Goal: Task Accomplishment & Management: Manage account settings

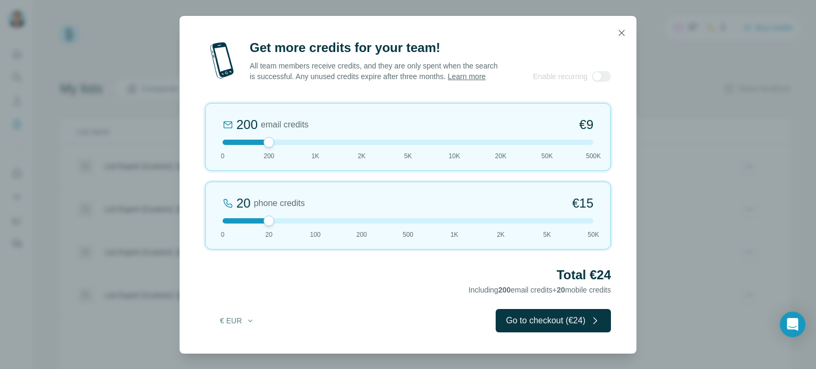
drag, startPoint x: 263, startPoint y: 148, endPoint x: 308, endPoint y: 148, distance: 45.1
click at [308, 145] on div at bounding box center [408, 142] width 371 height 5
click at [619, 30] on icon "button" at bounding box center [622, 33] width 6 height 6
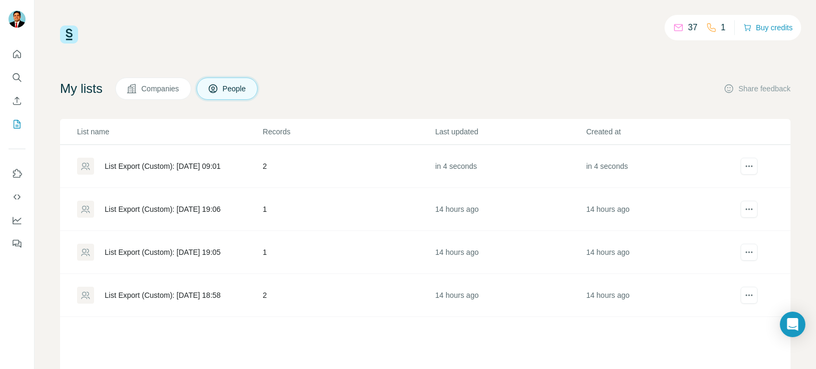
click at [178, 86] on span "Companies" at bounding box center [160, 88] width 39 height 11
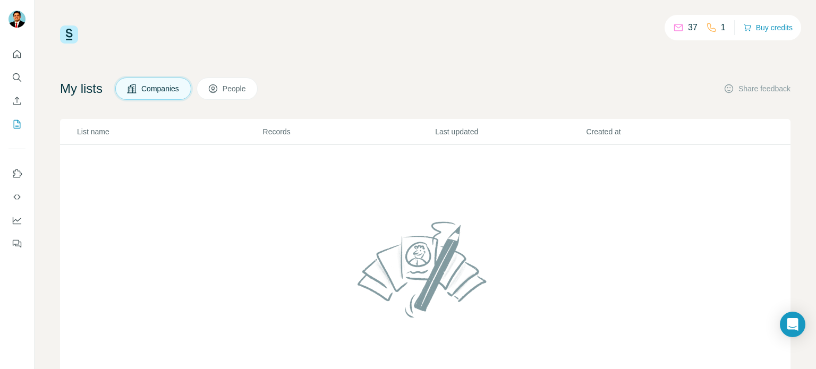
click at [714, 29] on div "1" at bounding box center [716, 27] width 20 height 13
click at [678, 31] on icon at bounding box center [678, 27] width 11 height 11
click at [680, 27] on div "37" at bounding box center [685, 27] width 24 height 13
click at [17, 55] on icon "Quick start" at bounding box center [17, 54] width 8 height 8
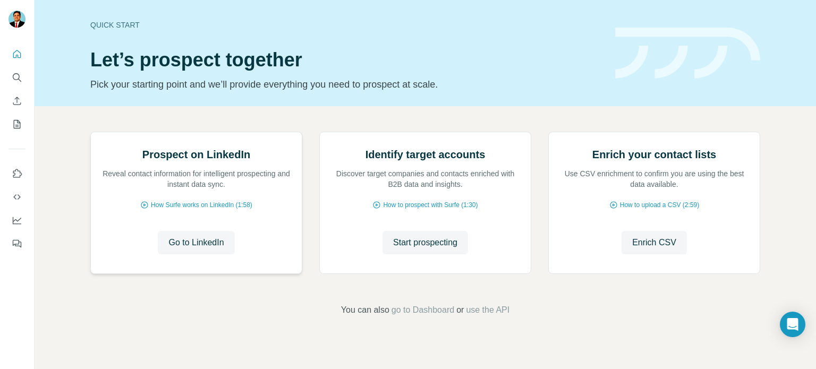
scroll to position [89, 0]
click at [16, 57] on icon "Quick start" at bounding box center [17, 54] width 8 height 8
click at [23, 56] on button "Quick start" at bounding box center [16, 54] width 17 height 19
click at [15, 59] on icon "Quick start" at bounding box center [17, 54] width 11 height 11
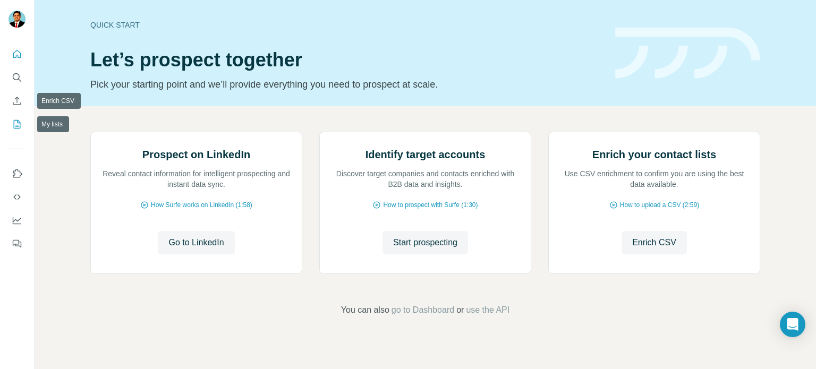
click at [15, 123] on icon "My lists" at bounding box center [17, 124] width 11 height 11
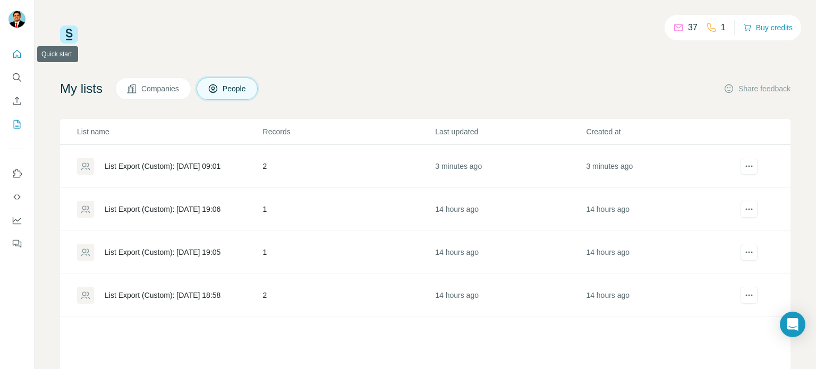
click at [19, 60] on button "Quick start" at bounding box center [16, 54] width 17 height 19
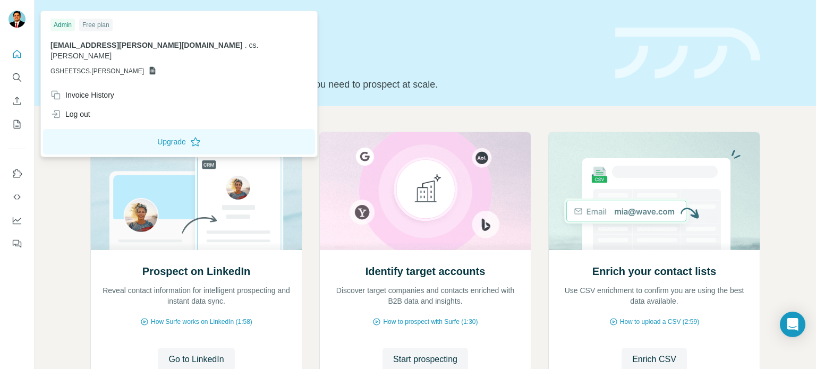
click at [15, 29] on div at bounding box center [16, 20] width 17 height 19
click at [71, 44] on span "[EMAIL_ADDRESS][PERSON_NAME][DOMAIN_NAME]" at bounding box center [146, 45] width 192 height 8
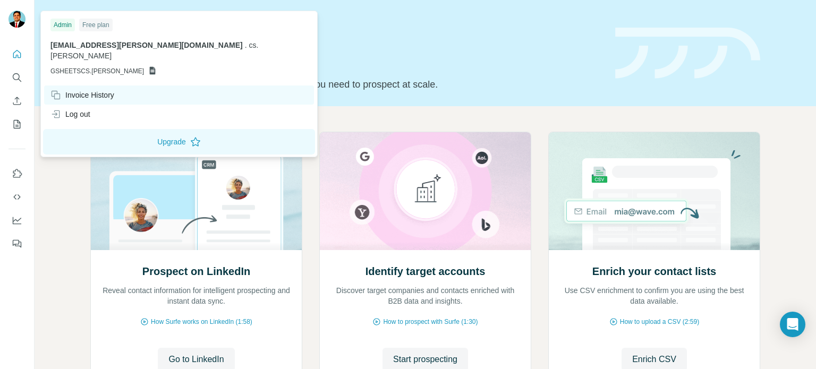
click at [75, 86] on div "Invoice History" at bounding box center [179, 95] width 270 height 19
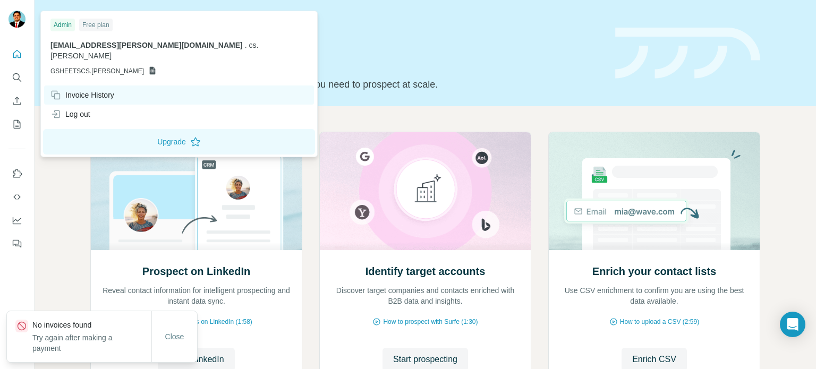
click at [78, 90] on div "Invoice History" at bounding box center [82, 95] width 64 height 11
click at [99, 90] on div "Invoice History" at bounding box center [82, 95] width 64 height 11
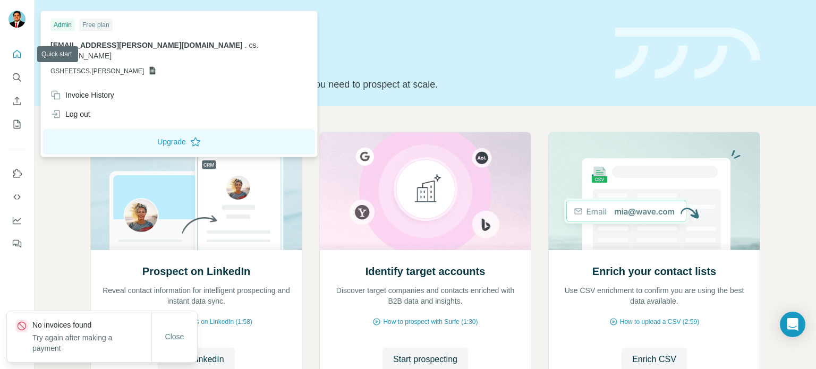
click at [13, 53] on icon "Quick start" at bounding box center [17, 54] width 8 height 8
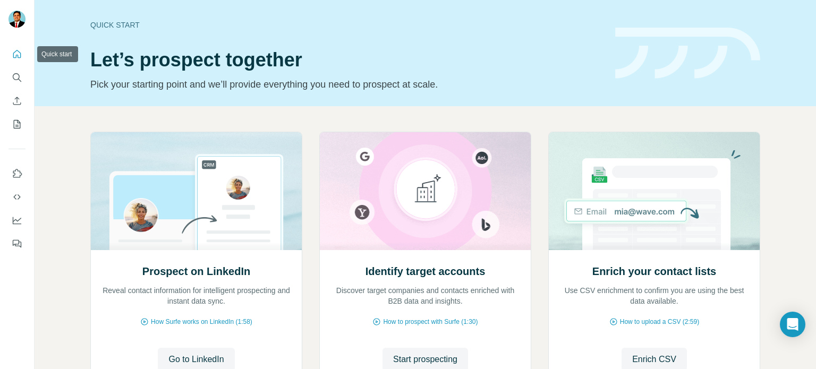
click at [18, 55] on icon "Quick start" at bounding box center [17, 54] width 11 height 11
click at [14, 58] on icon "Quick start" at bounding box center [17, 54] width 11 height 11
click at [17, 106] on icon "Enrich CSV" at bounding box center [17, 101] width 11 height 11
click at [17, 126] on icon "My lists" at bounding box center [17, 123] width 5 height 7
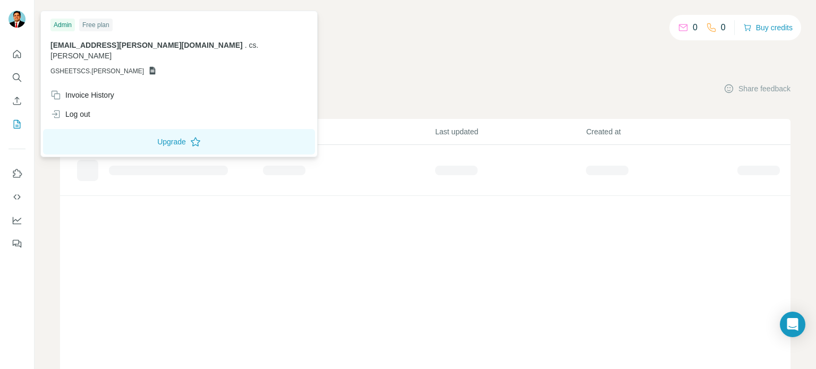
click at [10, 20] on img at bounding box center [16, 19] width 17 height 17
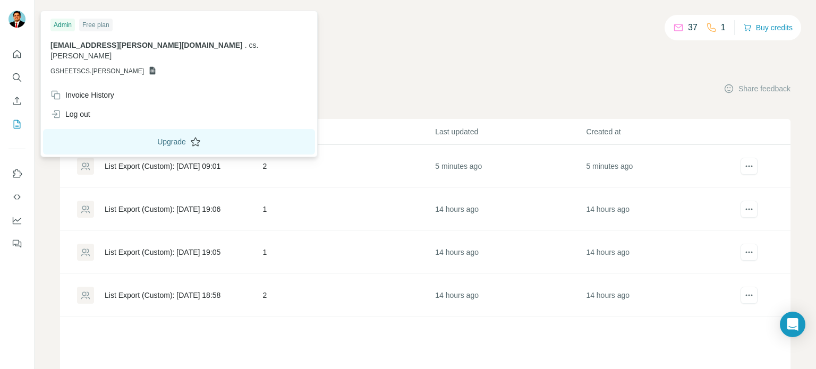
click at [116, 129] on button "Upgrade" at bounding box center [179, 141] width 272 height 25
